Goal: Information Seeking & Learning: Learn about a topic

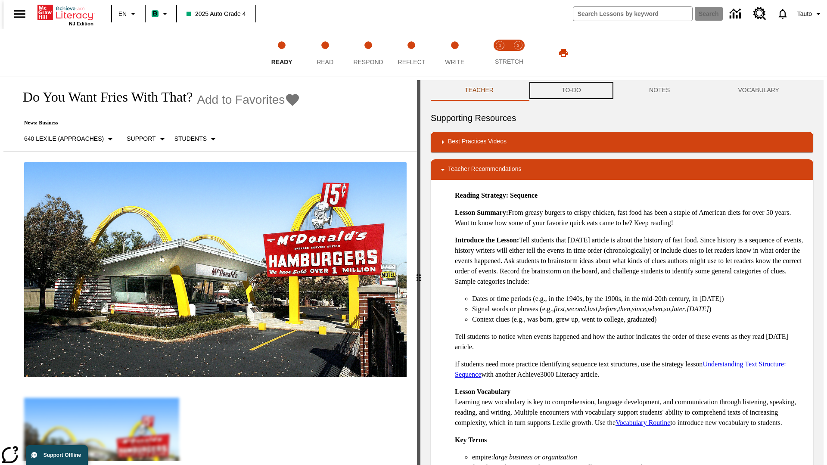
click at [570, 90] on button "TO-DO" at bounding box center [570, 90] width 87 height 21
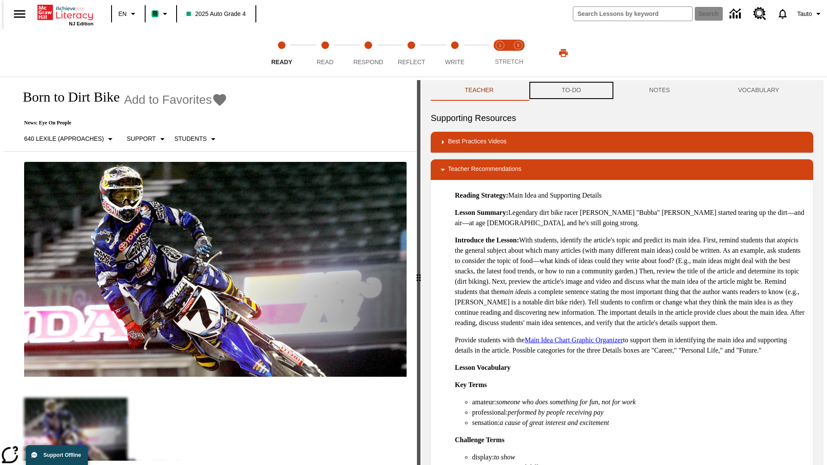
click at [570, 90] on button "TO-DO" at bounding box center [570, 90] width 87 height 21
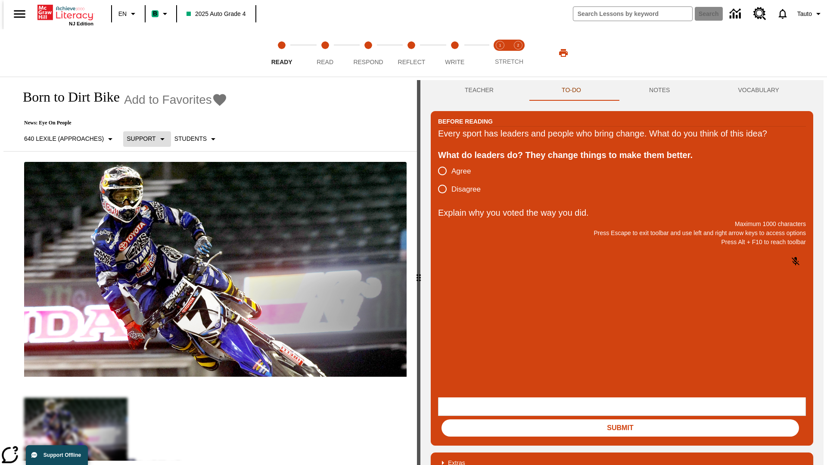
click at [143, 139] on p "Support" at bounding box center [141, 138] width 29 height 9
click at [152, 189] on p "Support" at bounding box center [152, 189] width 51 height 9
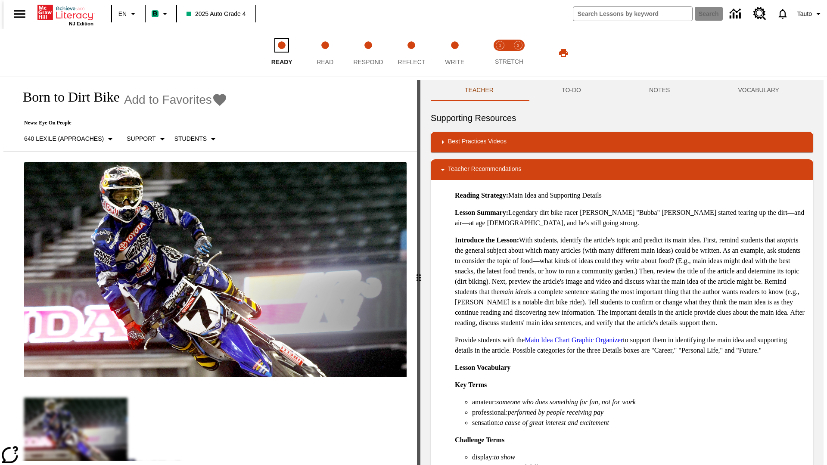
click at [282, 53] on span "Ready" at bounding box center [281, 58] width 21 height 15
click at [570, 90] on button "TO-DO" at bounding box center [570, 90] width 87 height 21
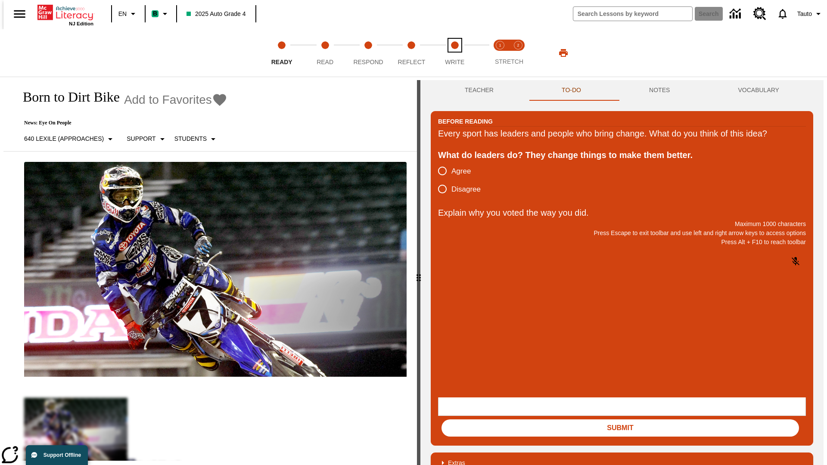
click at [454, 53] on span "Write" at bounding box center [454, 58] width 19 height 15
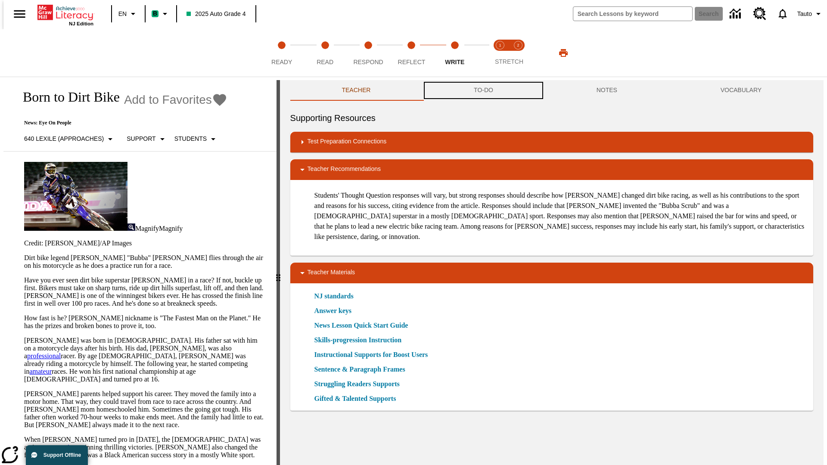
scroll to position [0, 0]
